Goal: Find specific page/section: Find specific page/section

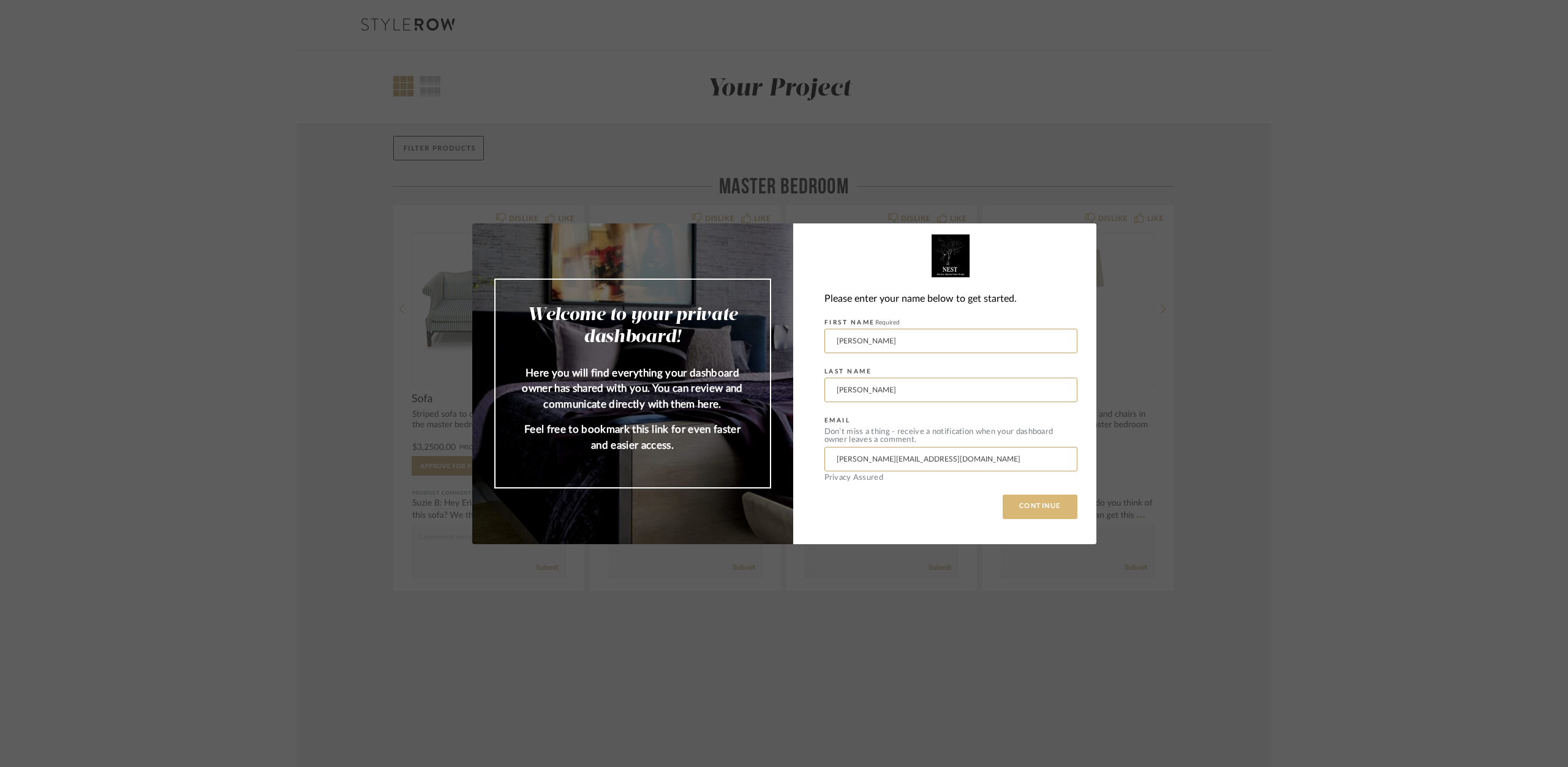
click at [1058, 505] on button "CONTINUE" at bounding box center [1040, 507] width 75 height 24
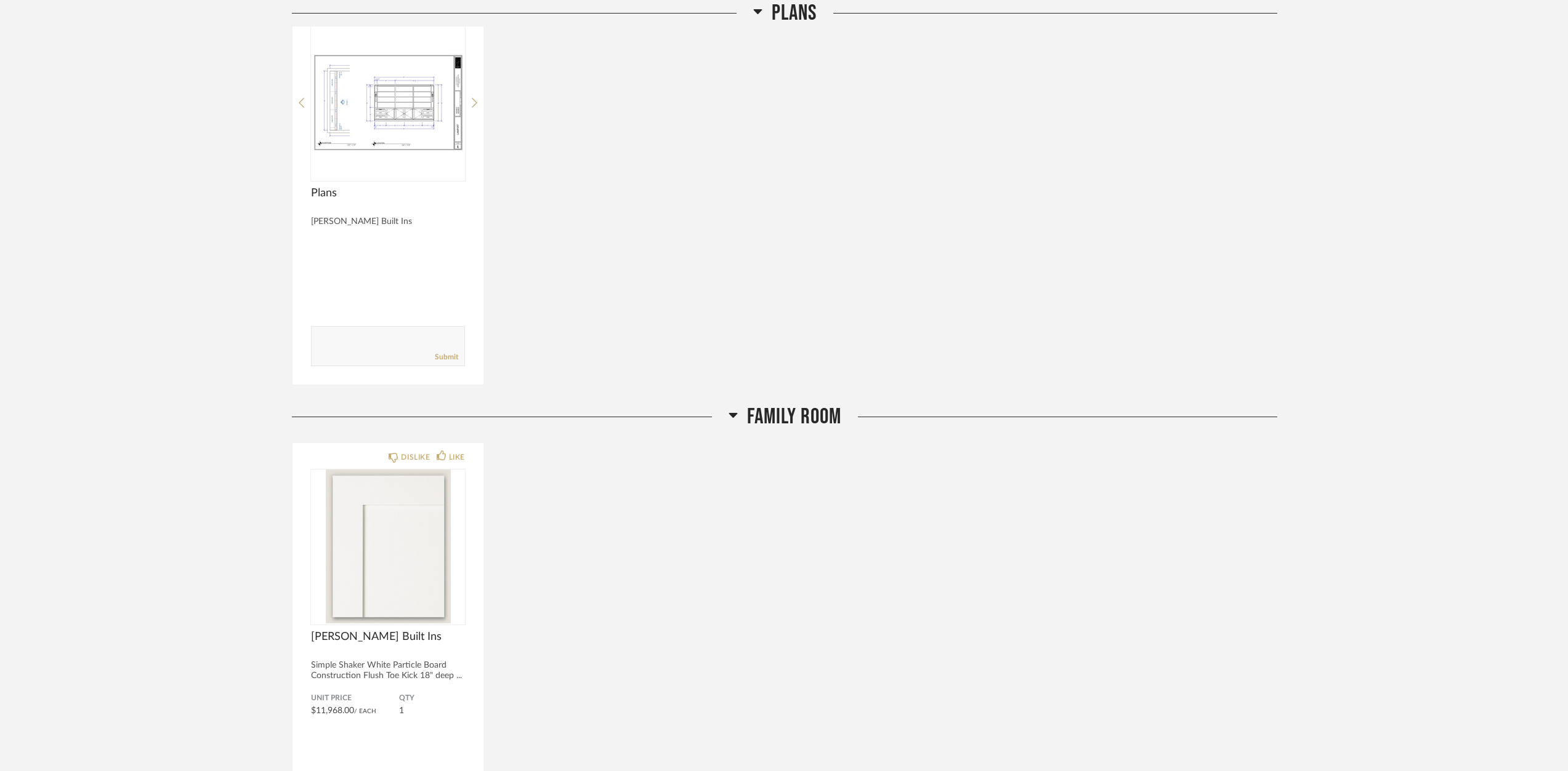
scroll to position [247, 0]
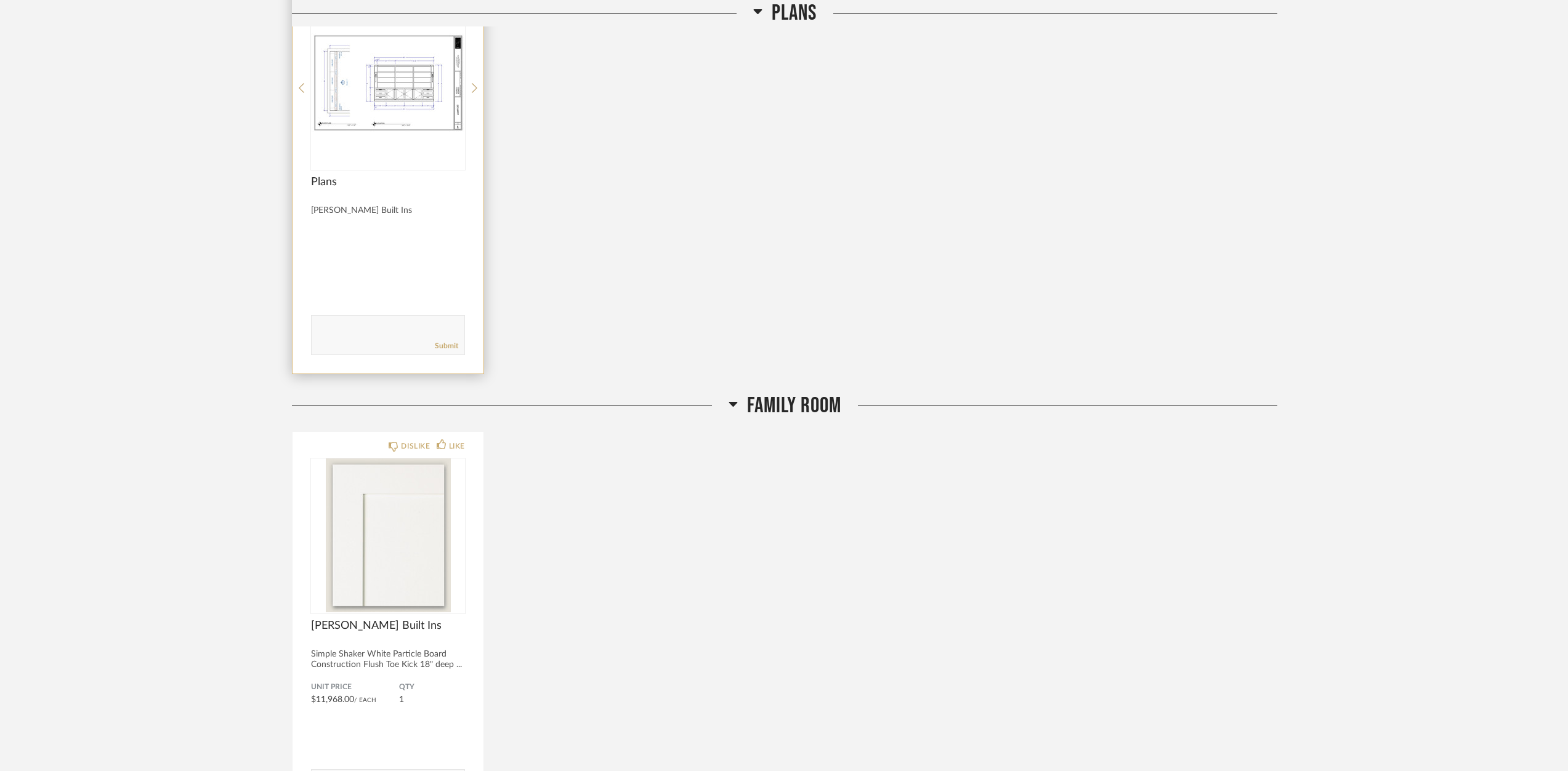
click at [0, 0] on img at bounding box center [0, 0] width 0 height 0
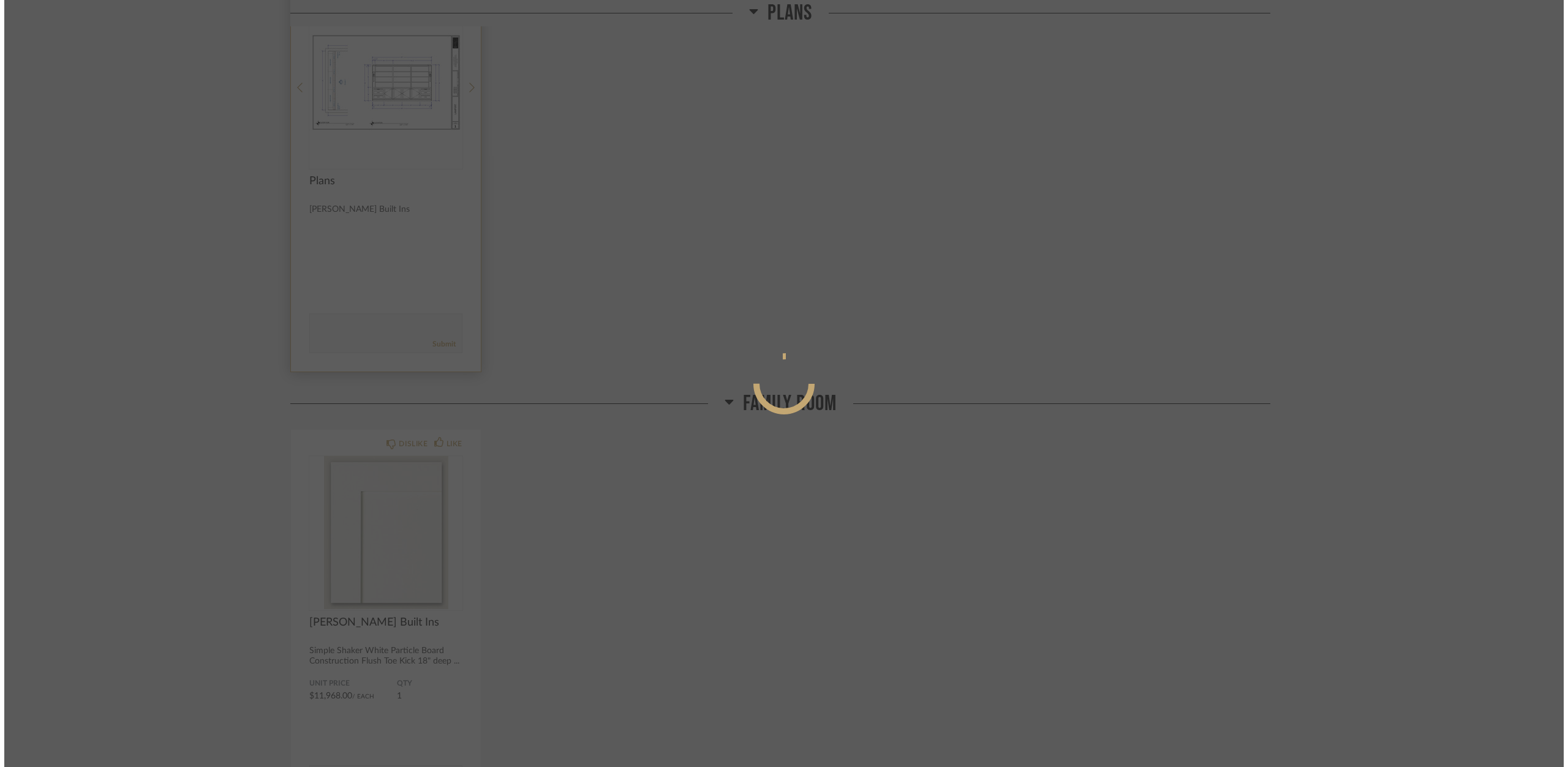
scroll to position [0, 0]
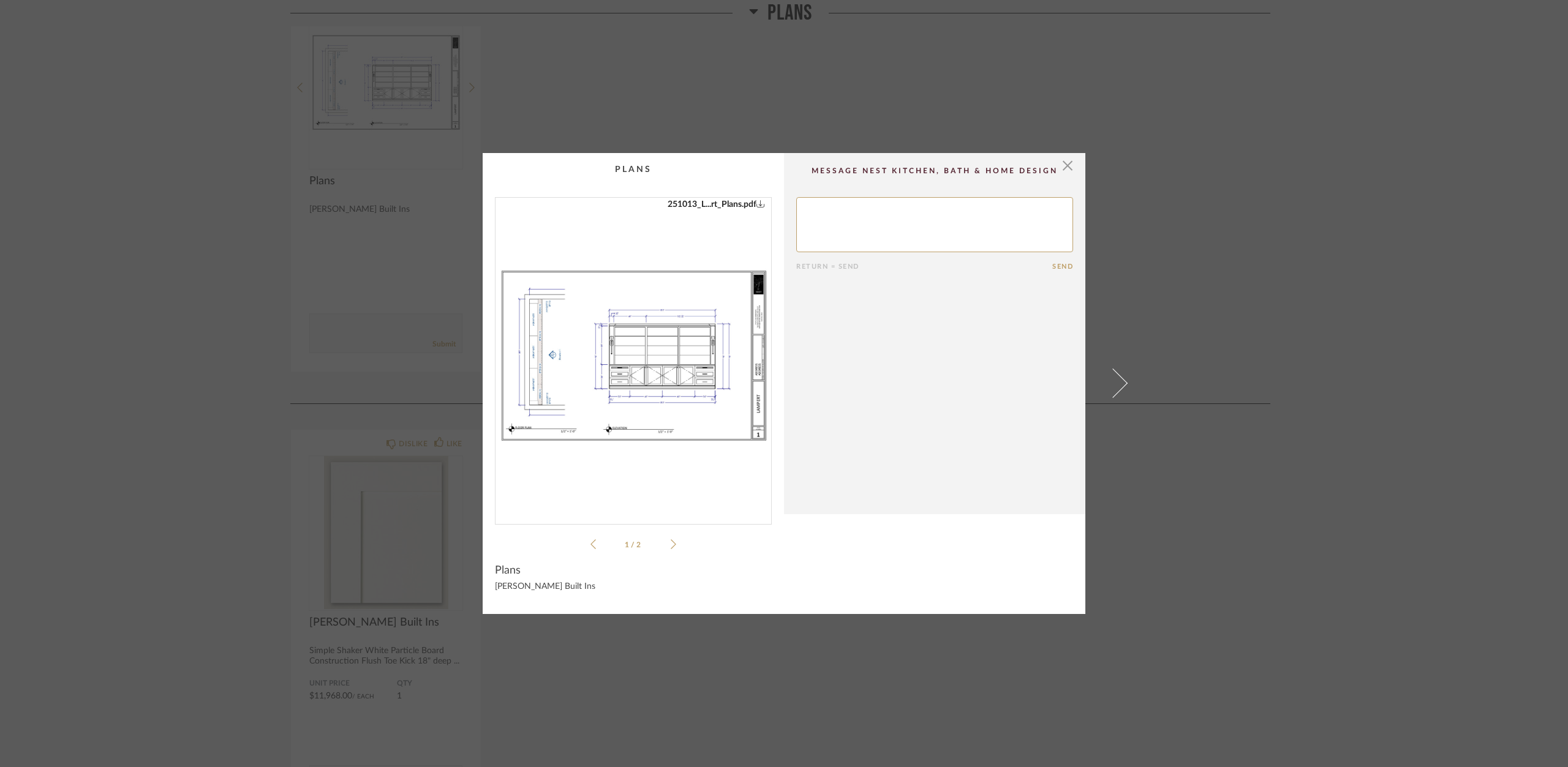
click at [683, 390] on img "0" at bounding box center [633, 356] width 276 height 316
click at [431, 181] on div "× Crabtree...Room BIs.pdf 251013_L...rt_Plans.pdf Crabtree...Room BIs.pdf 25101…" at bounding box center [783, 384] width 705 height 461
click at [1068, 161] on span "button" at bounding box center [1067, 165] width 24 height 24
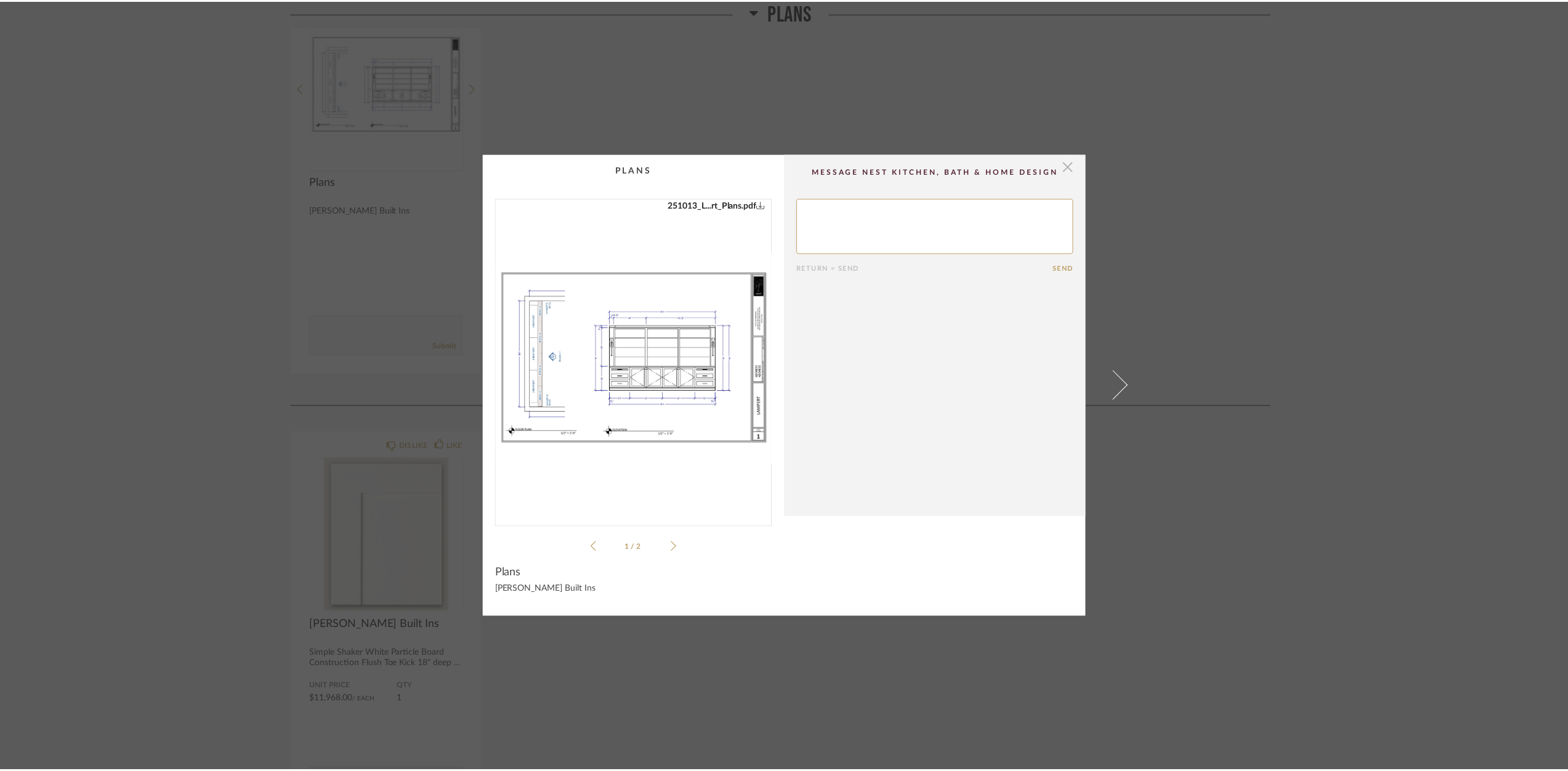
scroll to position [247, 0]
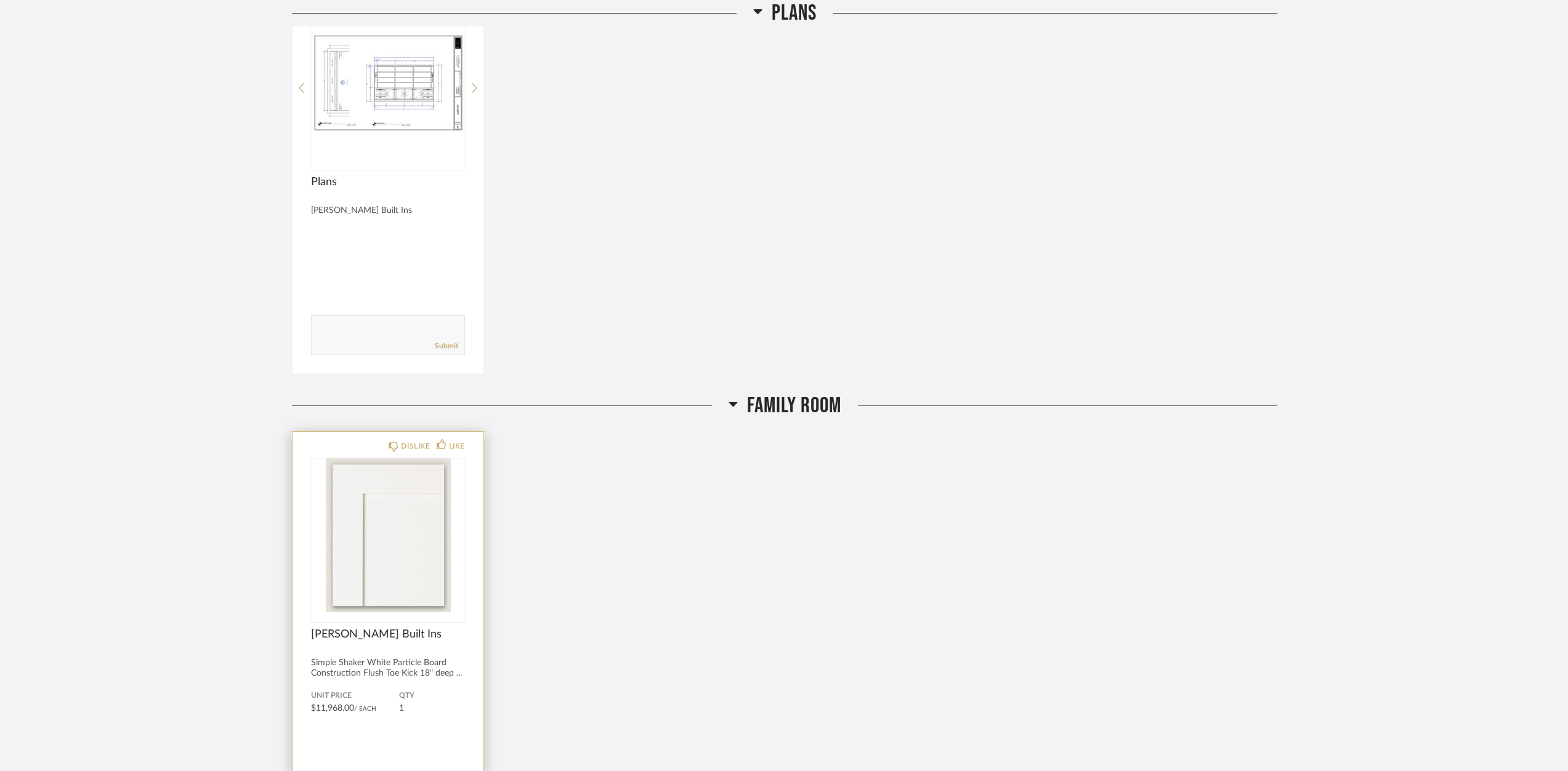
click at [0, 0] on img at bounding box center [0, 0] width 0 height 0
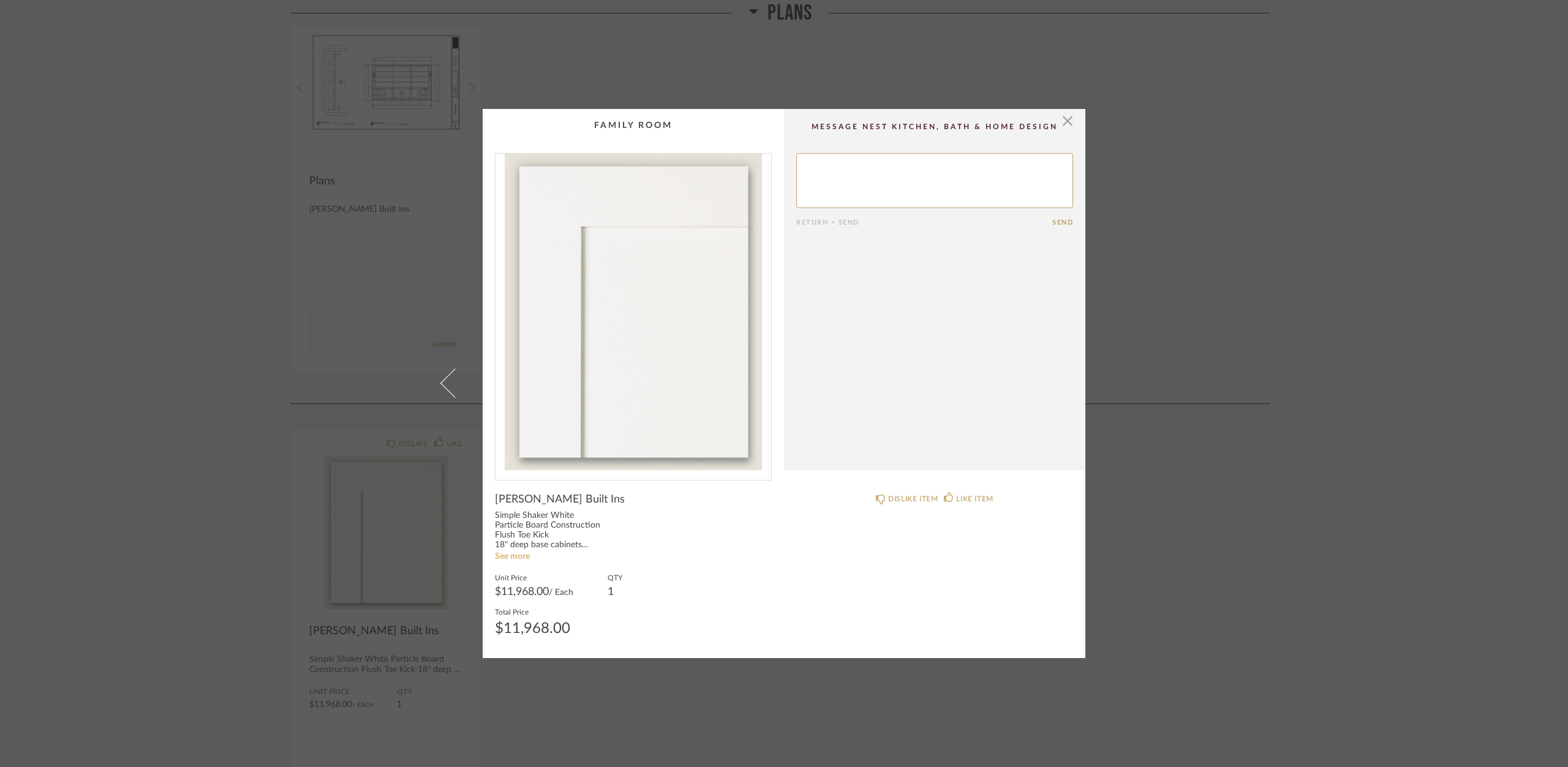
click at [514, 557] on link "See more" at bounding box center [513, 556] width 35 height 8
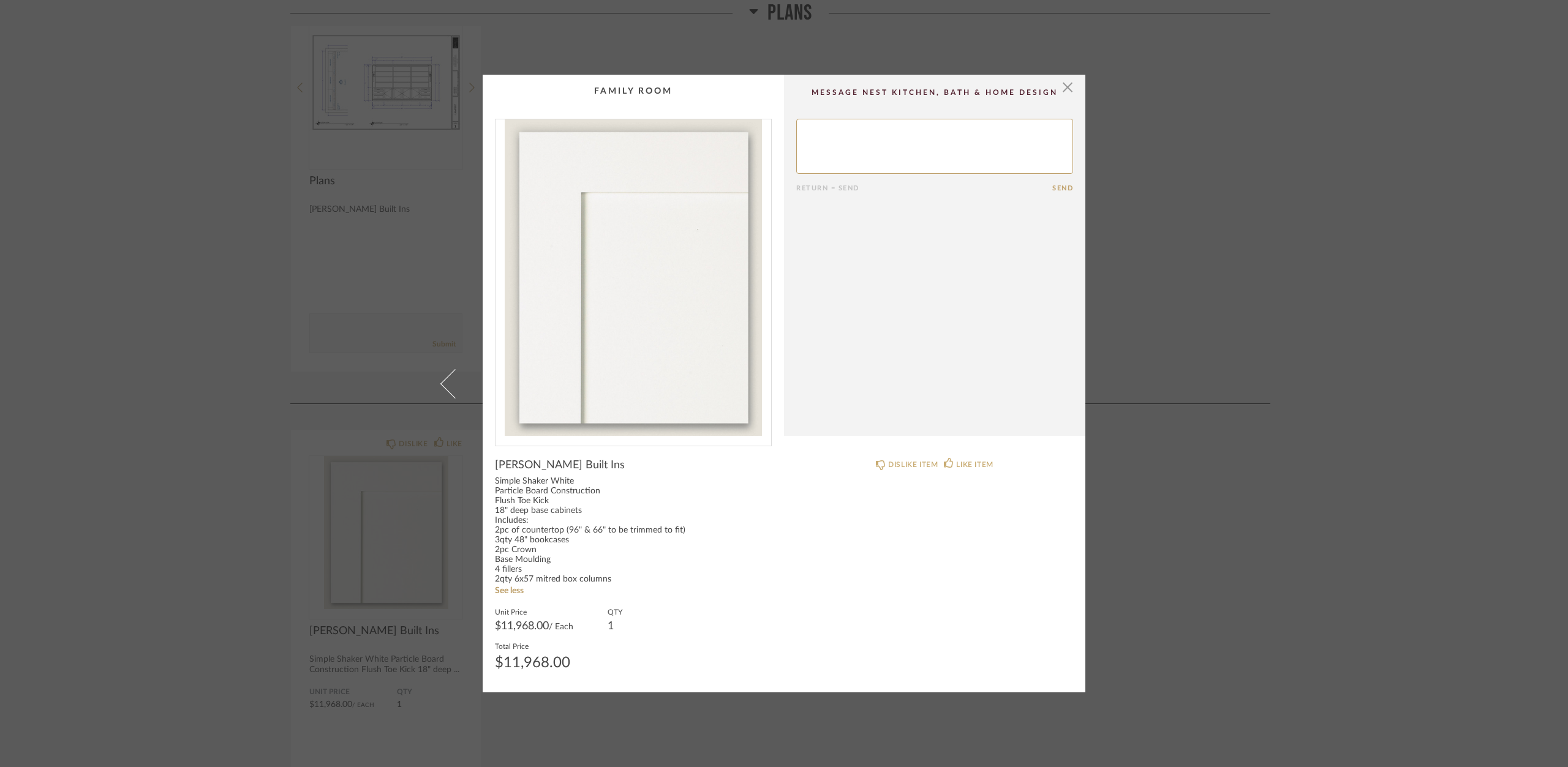
click at [378, 369] on div "× Return = Send Send Lampert Built Ins Simple Shaker White Particle Board Const…" at bounding box center [784, 384] width 1568 height 767
